Goal: Transaction & Acquisition: Purchase product/service

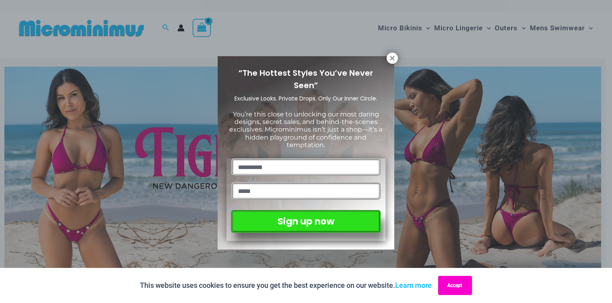
click at [450, 284] on button "Accept" at bounding box center [455, 285] width 34 height 19
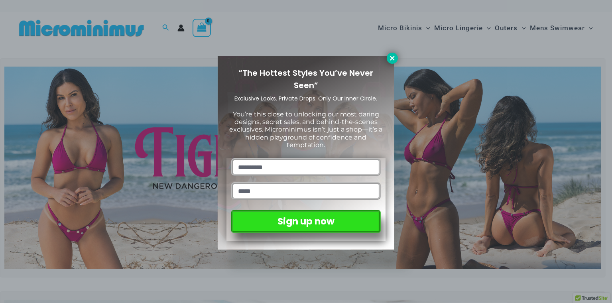
click at [393, 57] on icon at bounding box center [392, 58] width 4 height 4
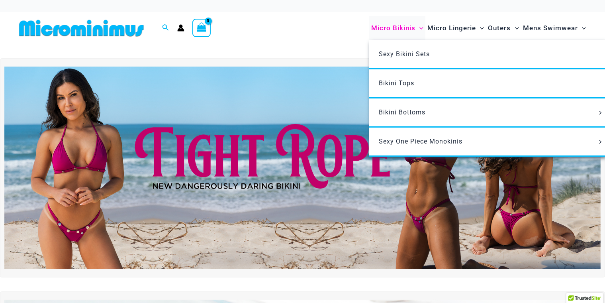
click at [408, 28] on span "Micro Bikinis" at bounding box center [393, 28] width 44 height 20
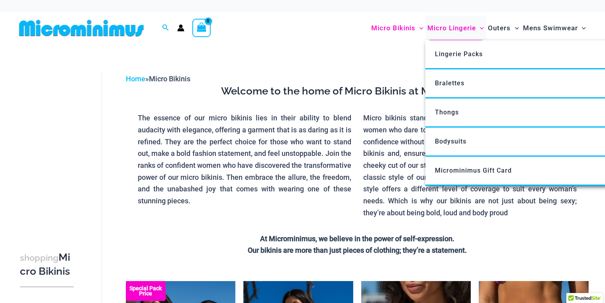
click at [452, 32] on span "Micro Lingerie" at bounding box center [452, 28] width 49 height 20
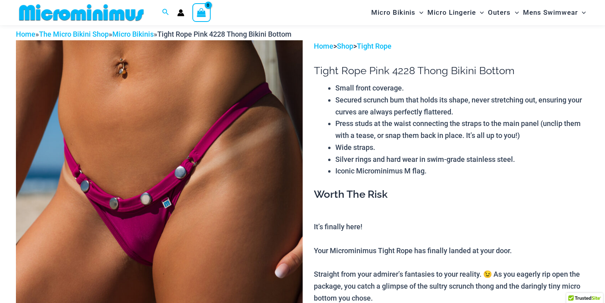
scroll to position [33, 0]
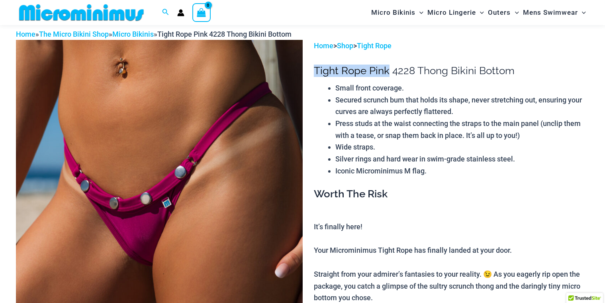
drag, startPoint x: 316, startPoint y: 72, endPoint x: 389, endPoint y: 73, distance: 73.4
click at [389, 73] on h1 "Tight Rope Pink 4228 Thong Bikini Bottom" at bounding box center [451, 71] width 275 height 12
drag, startPoint x: 408, startPoint y: 82, endPoint x: 404, endPoint y: 83, distance: 4.5
click at [408, 82] on li "Small front coverage." at bounding box center [463, 88] width 254 height 12
drag, startPoint x: 314, startPoint y: 70, endPoint x: 387, endPoint y: 71, distance: 73.0
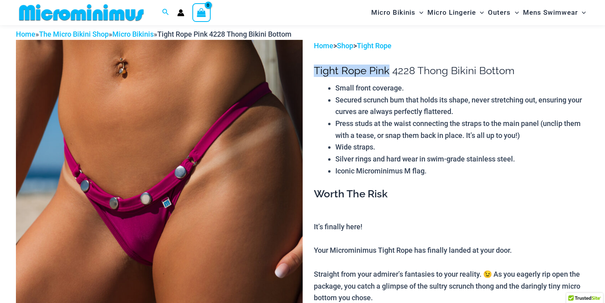
click at [387, 71] on h1 "Tight Rope Pink 4228 Thong Bikini Bottom" at bounding box center [451, 71] width 275 height 12
copy h1 "Tight Rope Pink"
click at [389, 50] on link "Tight Rope" at bounding box center [374, 45] width 35 height 8
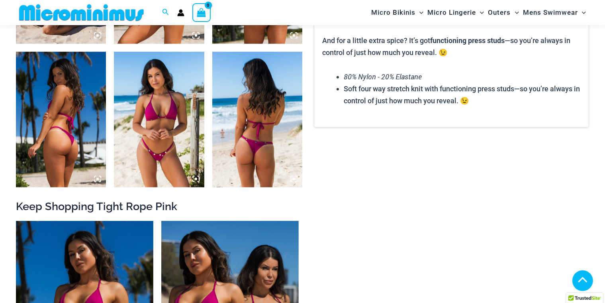
scroll to position [759, 0]
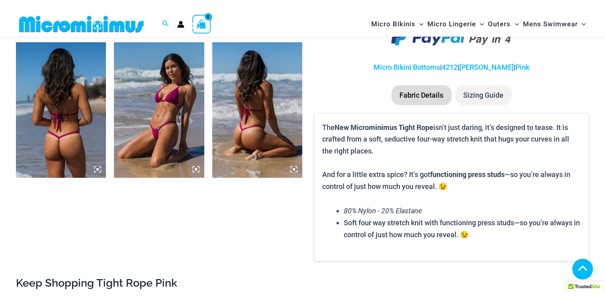
scroll to position [638, 0]
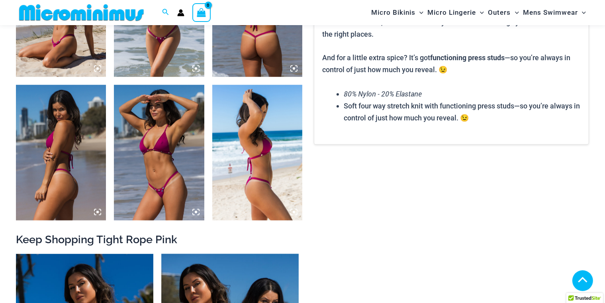
scroll to position [753, 0]
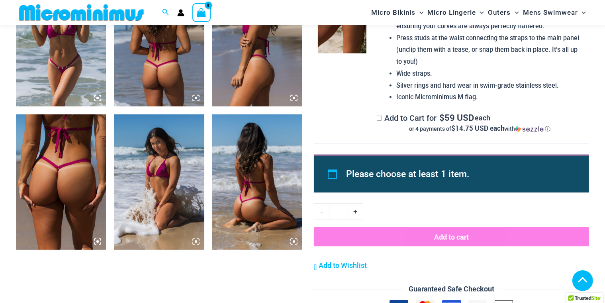
scroll to position [790, 0]
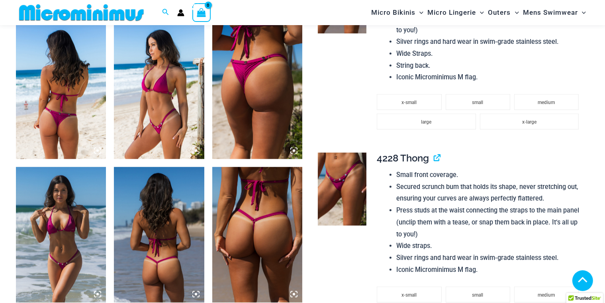
scroll to position [750, 0]
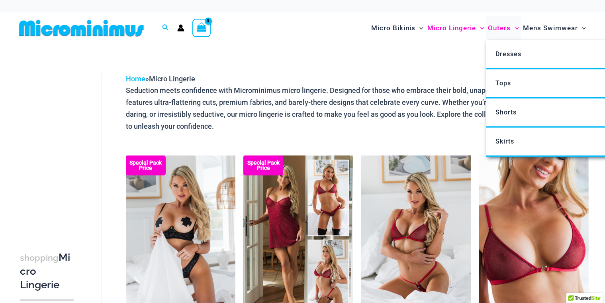
click at [498, 29] on span "Outers" at bounding box center [500, 28] width 23 height 20
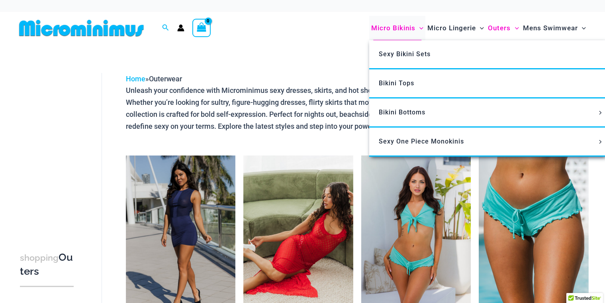
click at [391, 25] on span "Micro Bikinis" at bounding box center [393, 28] width 44 height 20
